Goal: Entertainment & Leisure: Browse casually

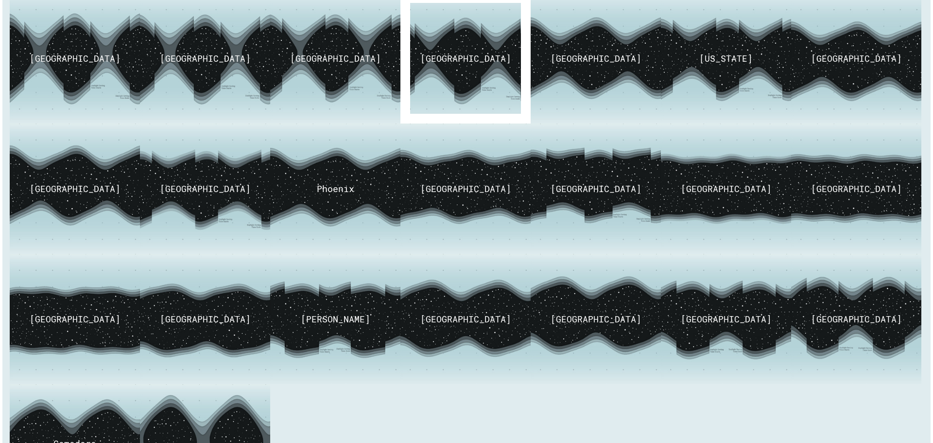
scroll to position [243, 0]
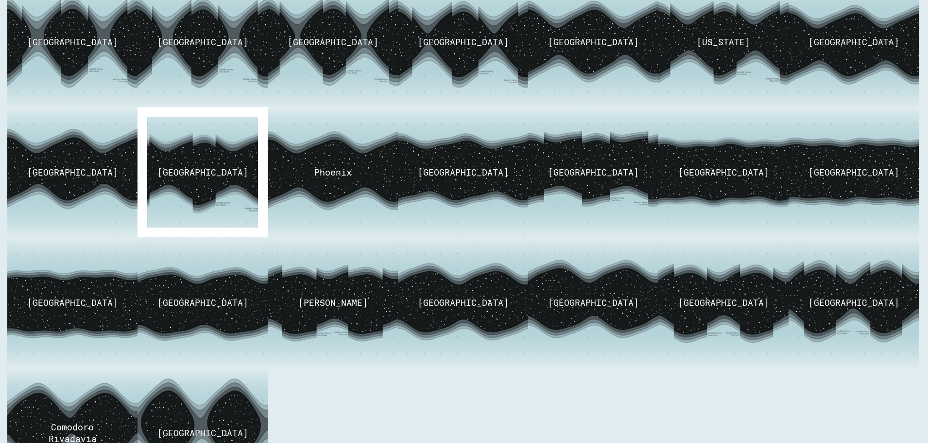
click at [192, 160] on img at bounding box center [202, 173] width 171 height 164
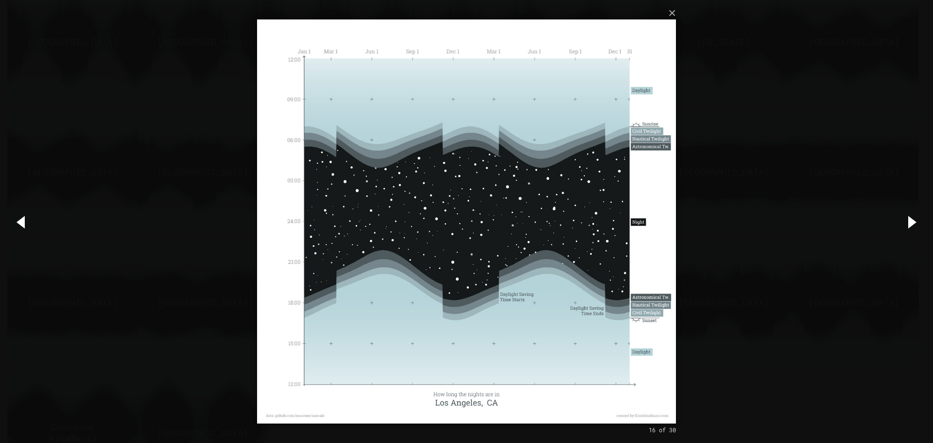
click at [912, 219] on button "button" at bounding box center [911, 221] width 44 height 53
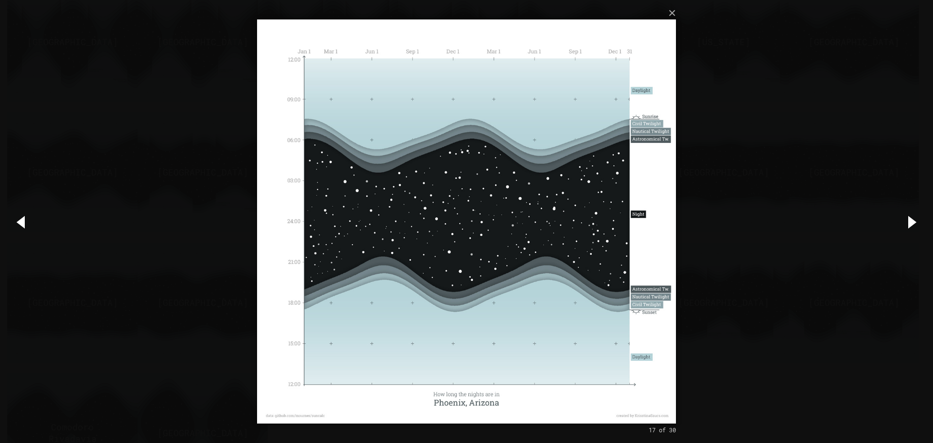
click at [912, 219] on button "button" at bounding box center [911, 221] width 44 height 53
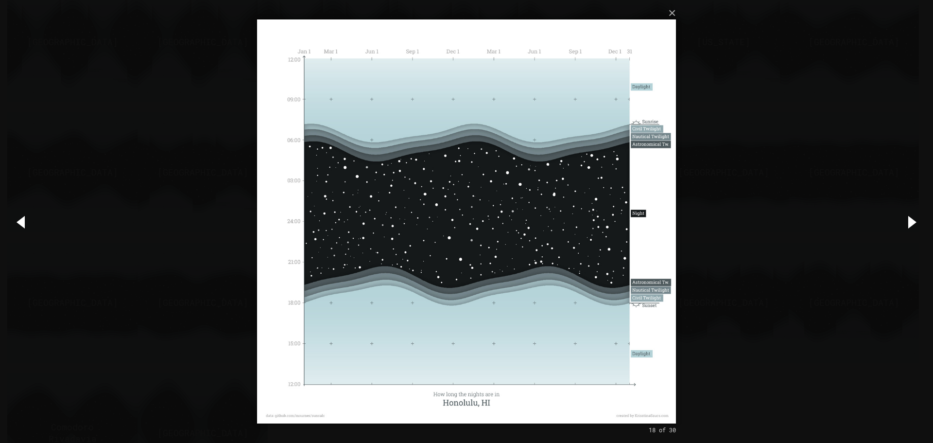
click at [912, 219] on button "button" at bounding box center [911, 221] width 44 height 53
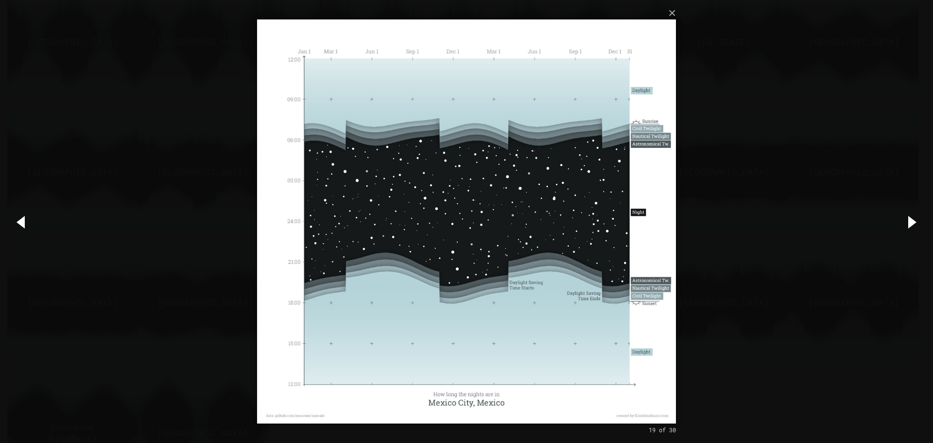
click at [912, 219] on button "button" at bounding box center [911, 221] width 44 height 53
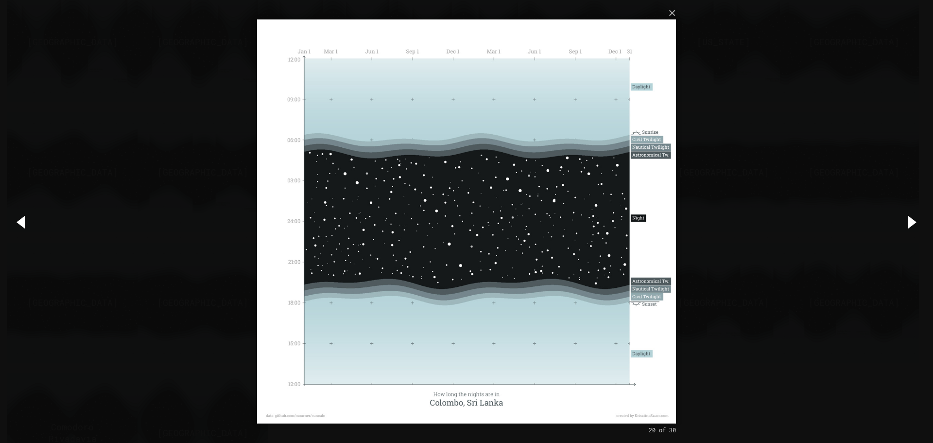
click at [912, 219] on button "button" at bounding box center [911, 221] width 44 height 53
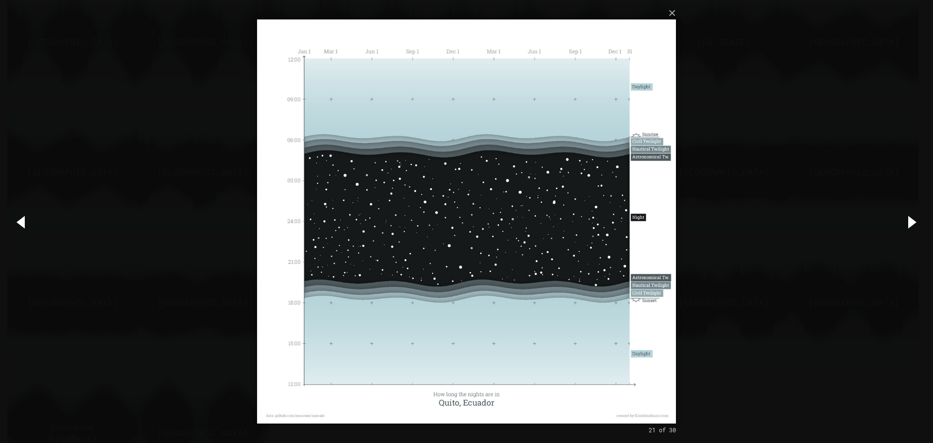
click at [912, 219] on button "button" at bounding box center [911, 221] width 44 height 53
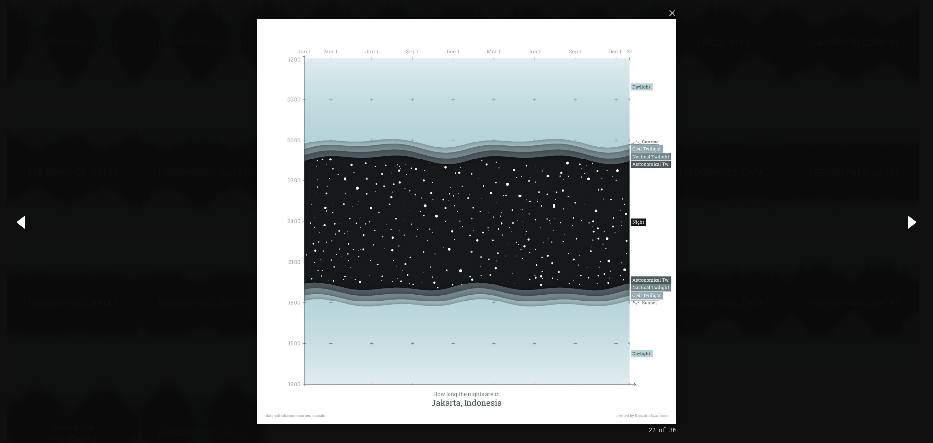
click at [912, 219] on button "button" at bounding box center [911, 221] width 44 height 53
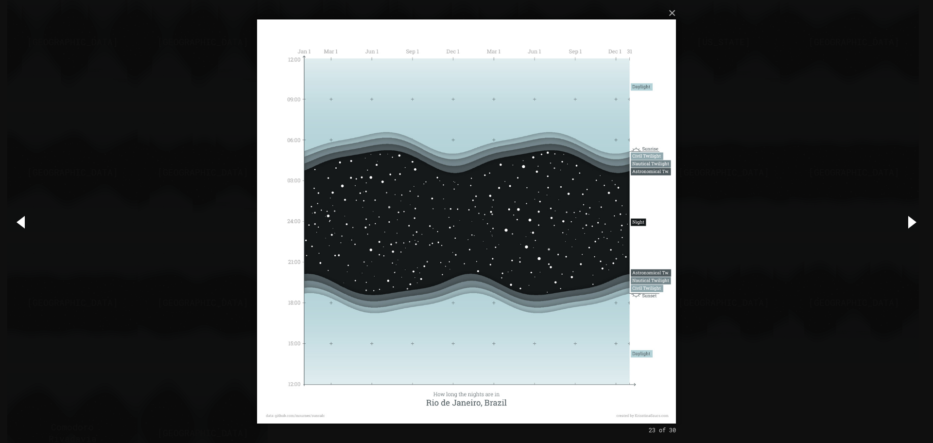
click at [912, 219] on button "button" at bounding box center [911, 221] width 44 height 53
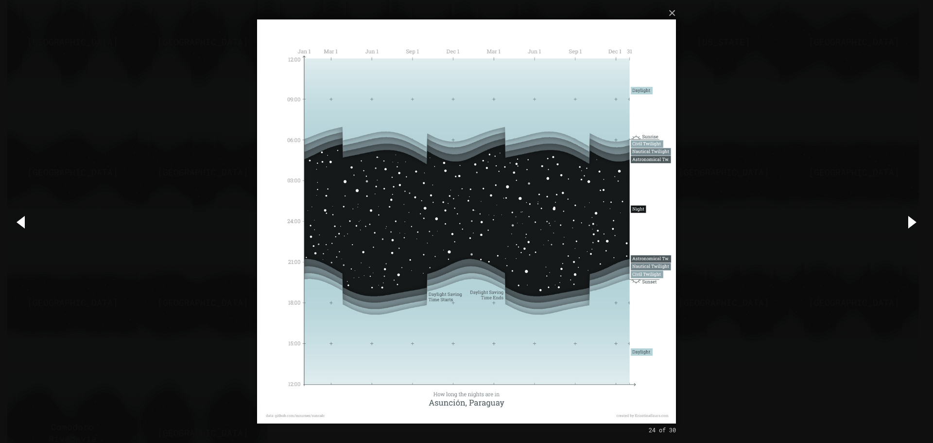
click at [912, 219] on button "button" at bounding box center [911, 221] width 44 height 53
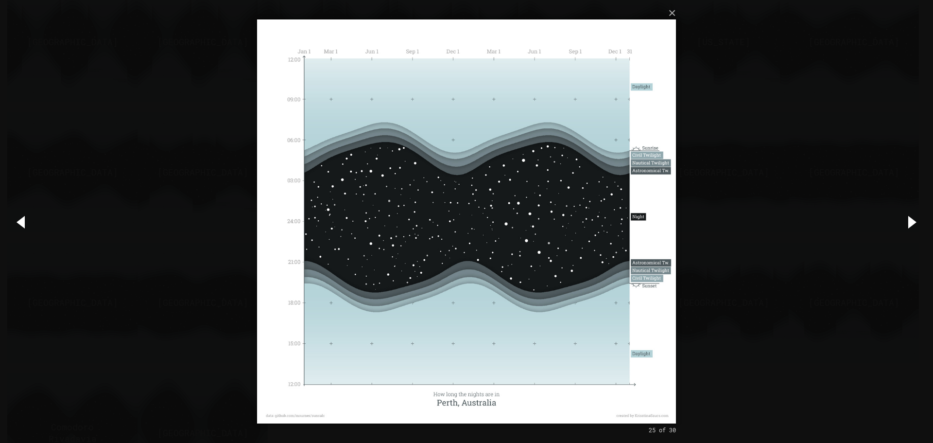
click at [912, 219] on button "button" at bounding box center [911, 221] width 44 height 53
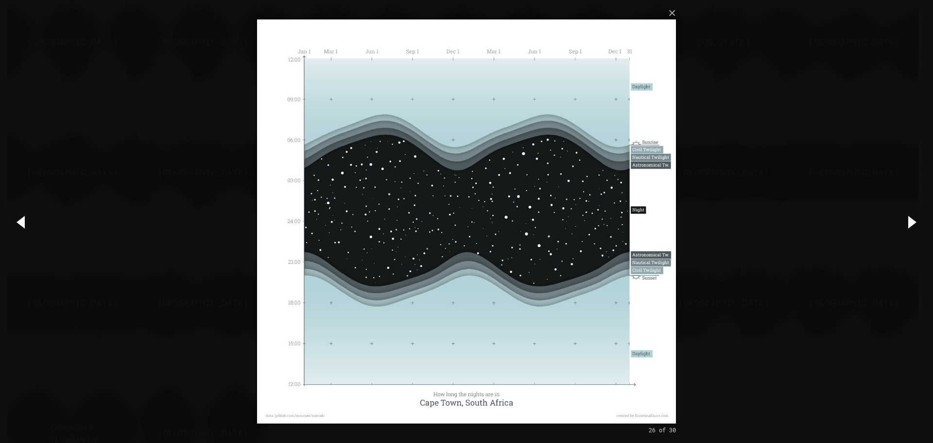
click at [912, 219] on button "button" at bounding box center [911, 221] width 44 height 53
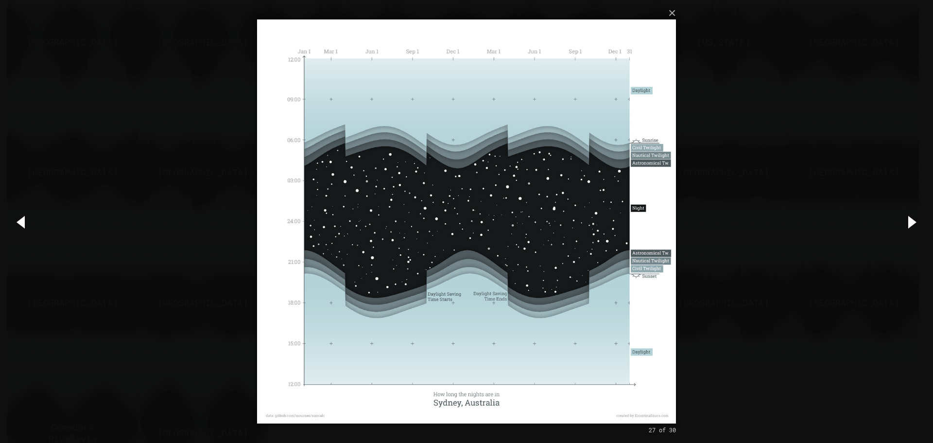
click at [912, 219] on button "button" at bounding box center [911, 221] width 44 height 53
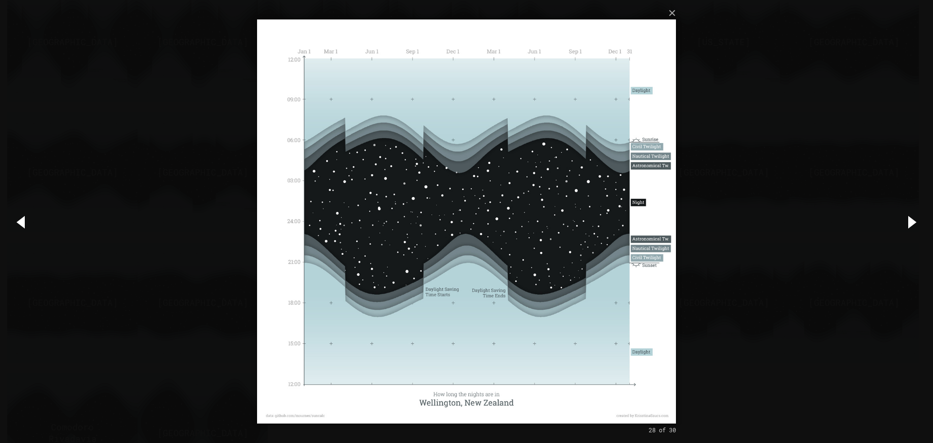
click at [912, 219] on button "button" at bounding box center [911, 221] width 44 height 53
